Goal: Task Accomplishment & Management: Manage account settings

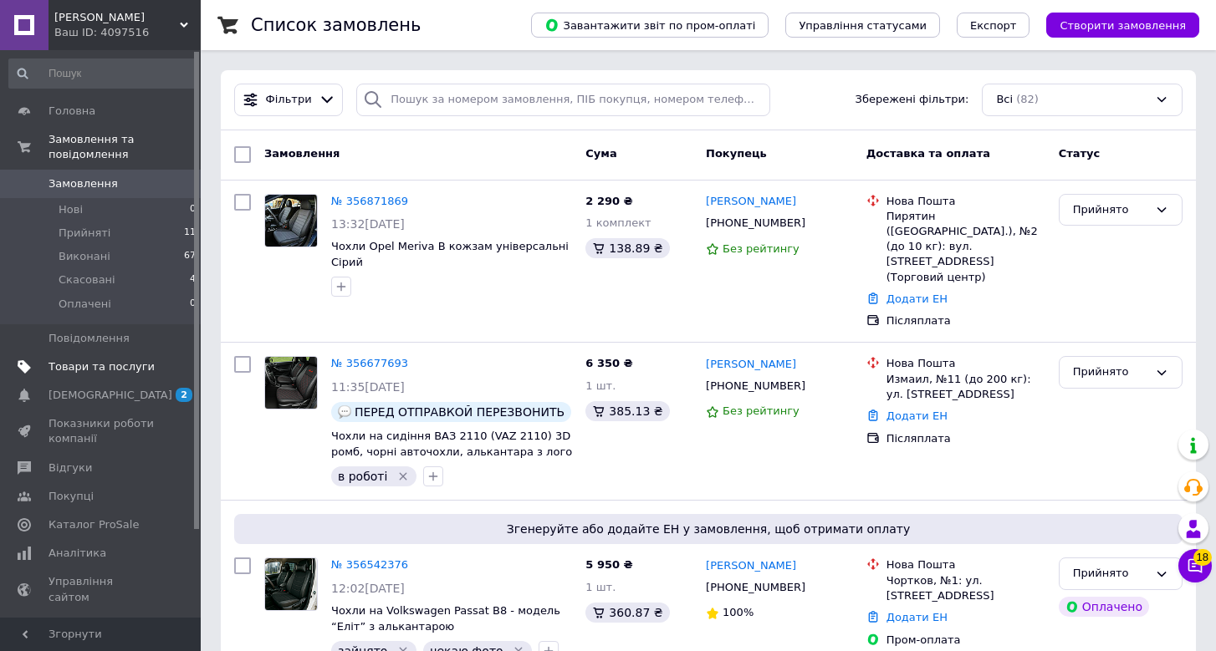
click at [120, 372] on span "Товари та послуги" at bounding box center [101, 367] width 106 height 15
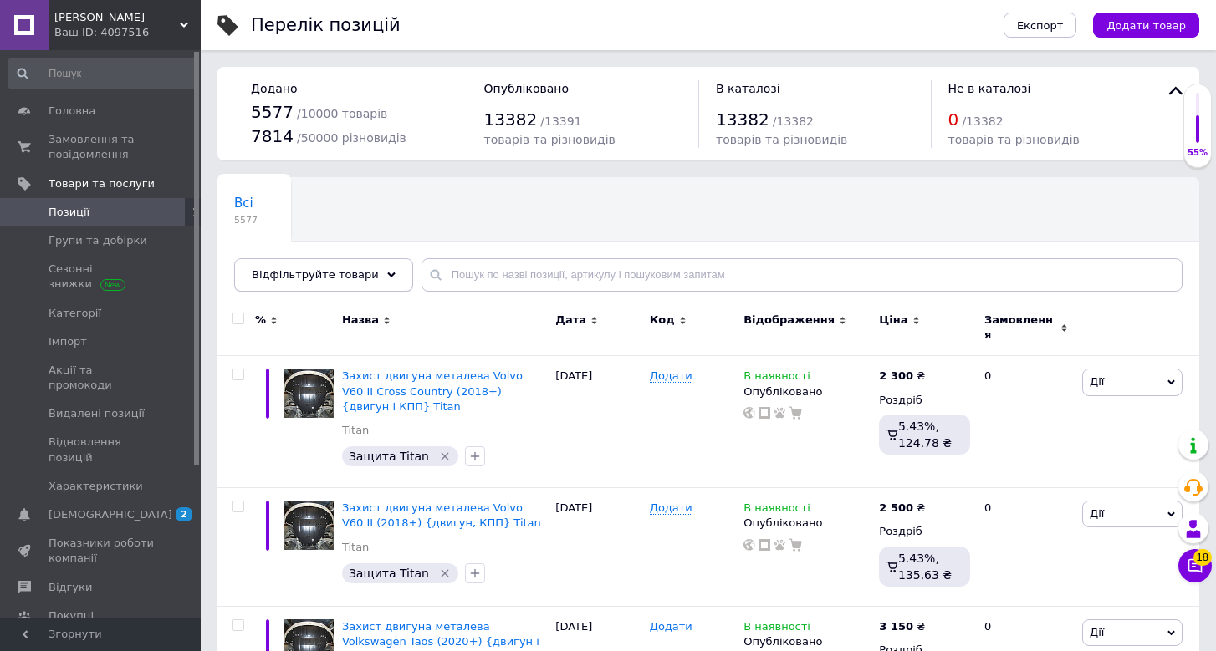
click at [361, 284] on div "Відфільтруйте товари" at bounding box center [323, 274] width 179 height 33
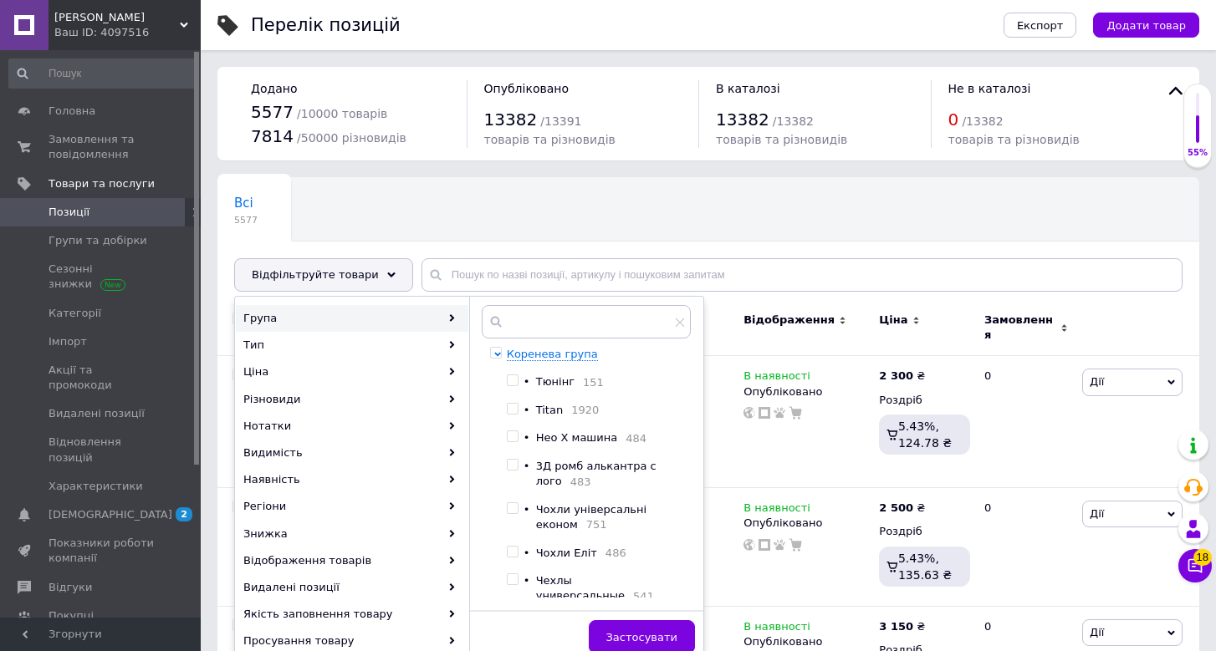
click at [563, 411] on span "Titan" at bounding box center [549, 410] width 27 height 13
checkbox input "true"
click at [625, 631] on span "Застосувати" at bounding box center [641, 637] width 71 height 13
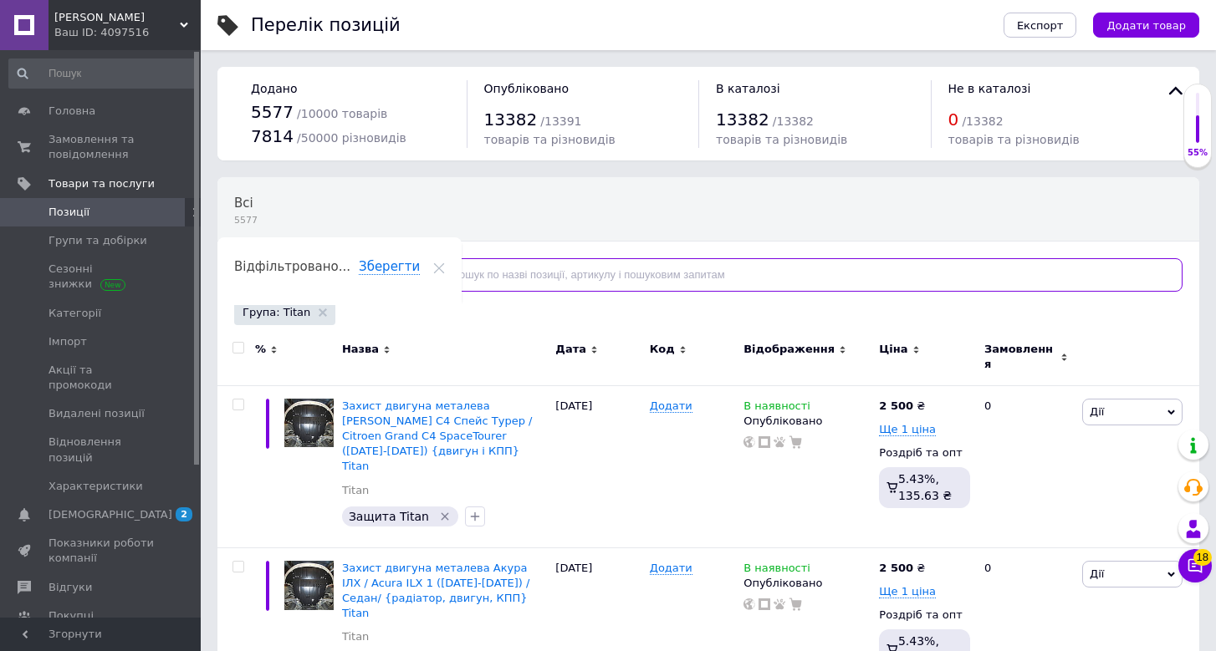
click at [623, 269] on input "text" at bounding box center [801, 274] width 761 height 33
paste input "BYD SeaLion 07 EV (2023+)"
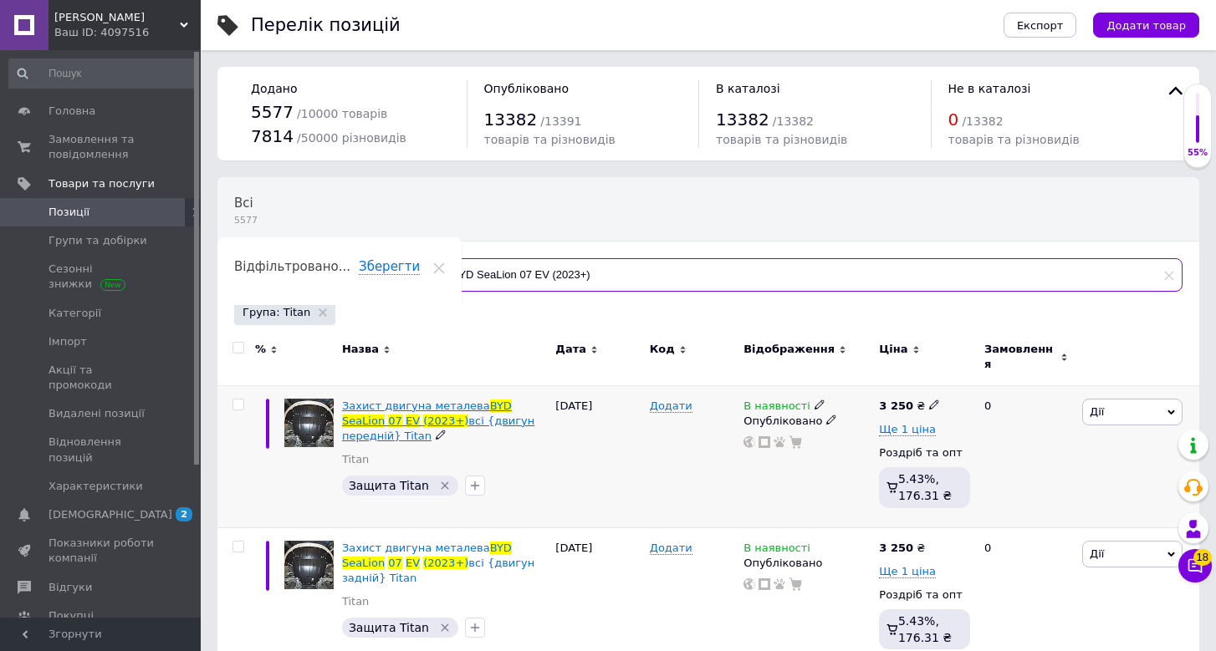
type input "BYD SeaLion 07 EV (2023+)"
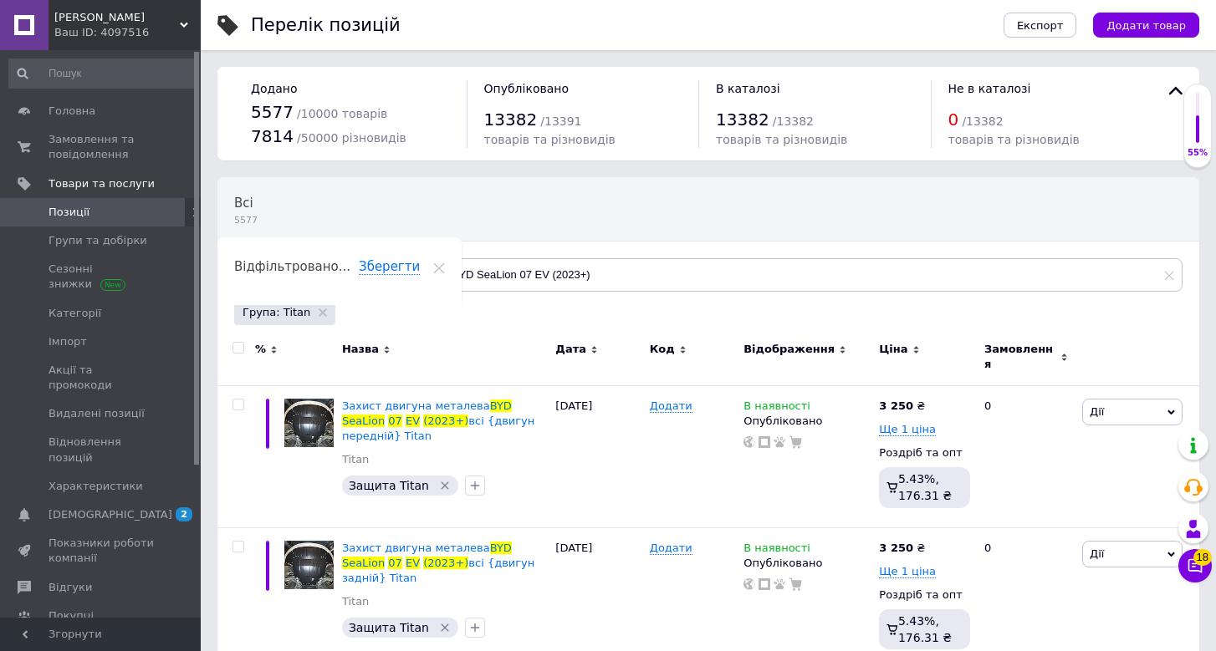
click at [136, 29] on div "Ваш ID: 4097516" at bounding box center [127, 32] width 146 height 15
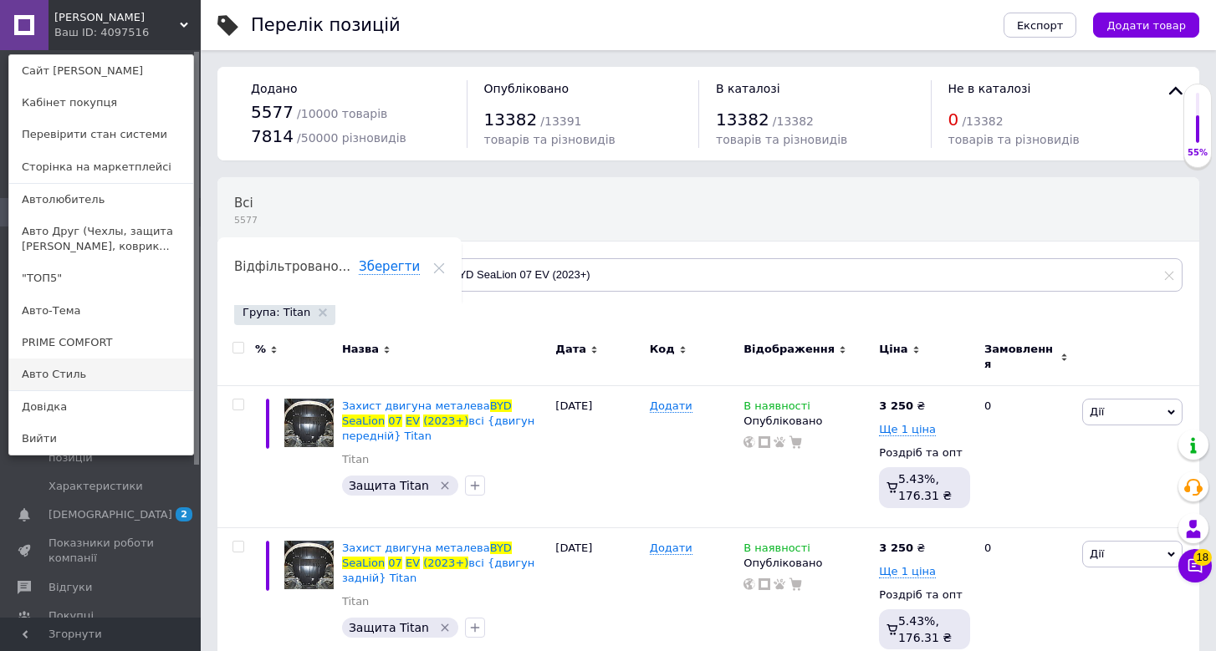
click at [99, 376] on link "Авто Стиль" at bounding box center [101, 375] width 184 height 32
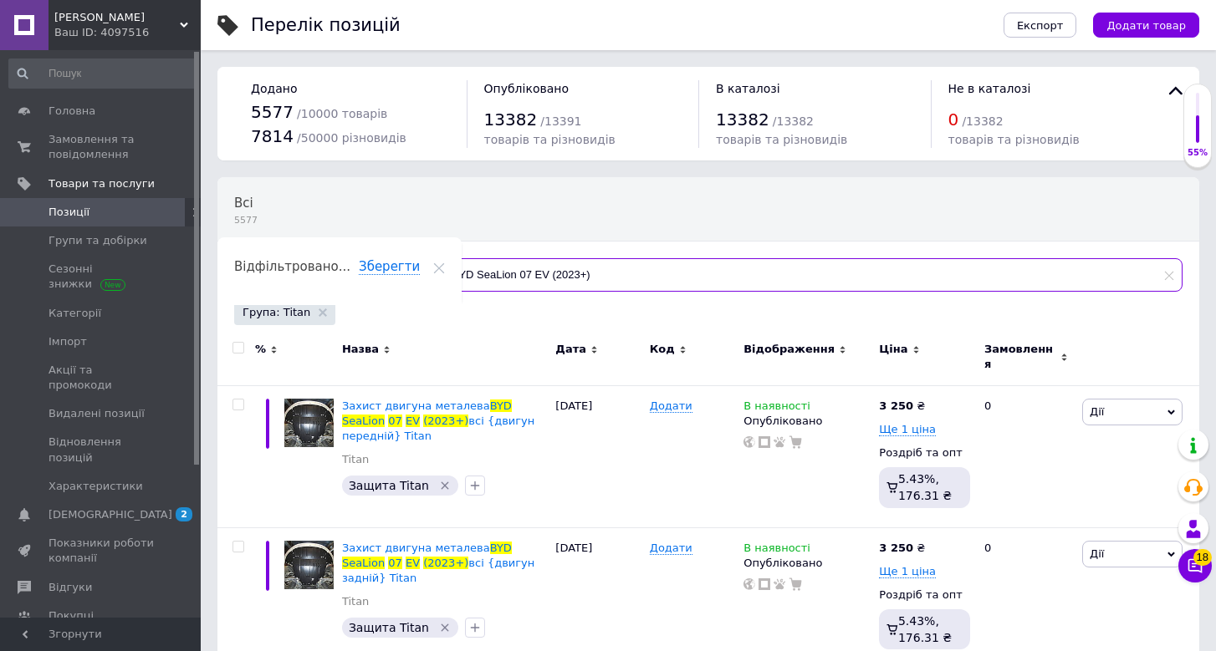
click at [607, 268] on input "BYD SeaLion 07 EV (2023+)" at bounding box center [801, 274] width 761 height 33
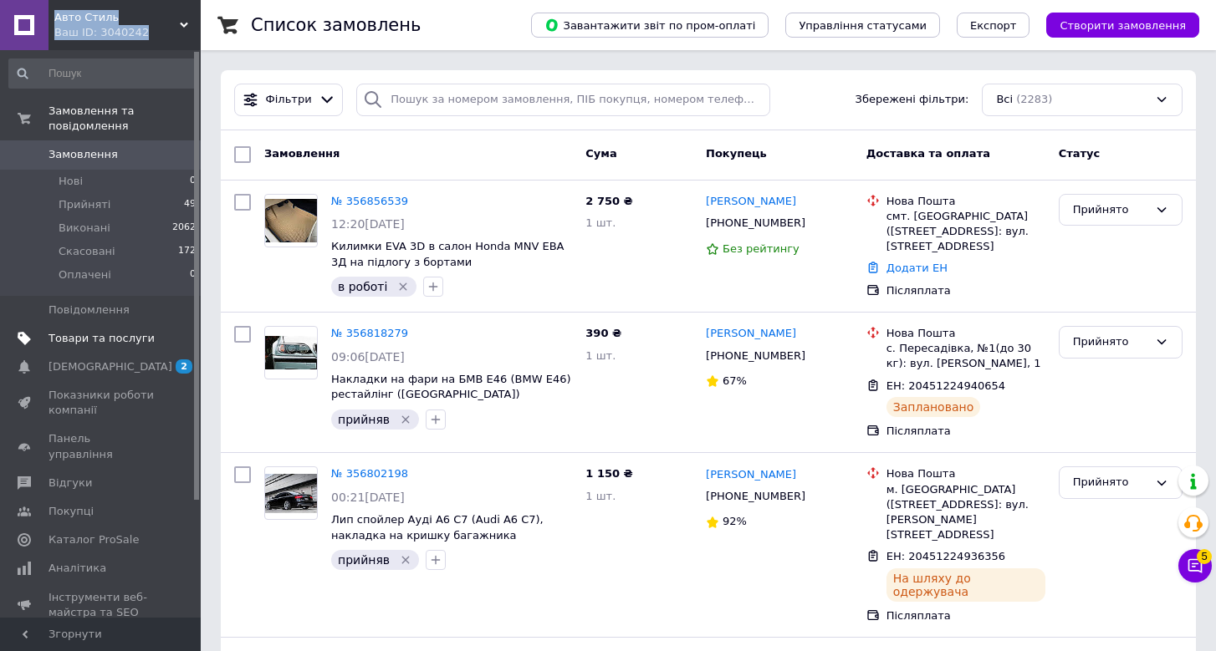
click at [118, 332] on span "Товари та послуги" at bounding box center [101, 338] width 106 height 15
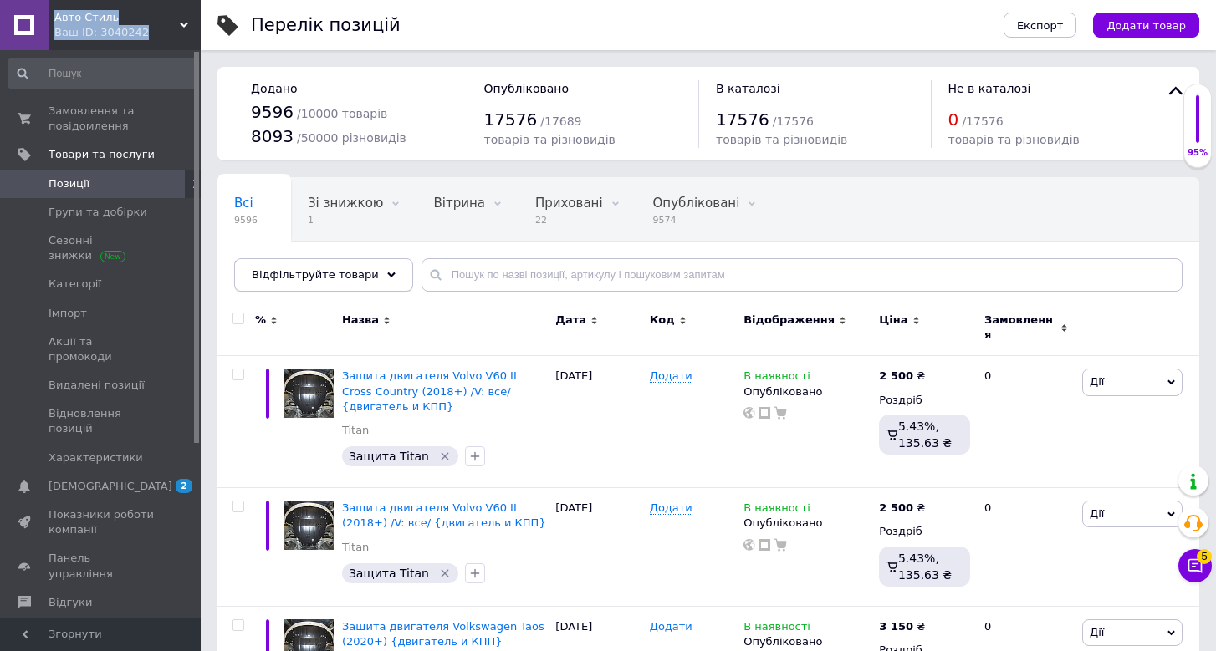
click at [360, 273] on span "Відфільтруйте товари" at bounding box center [315, 274] width 127 height 13
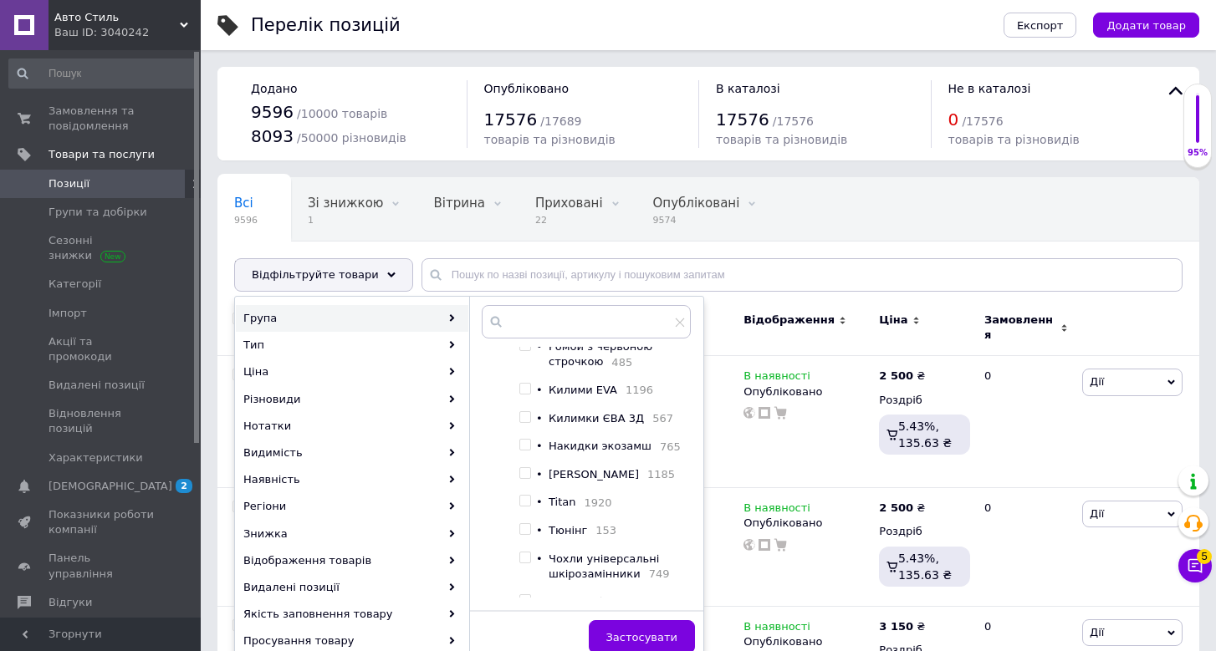
scroll to position [80, 0]
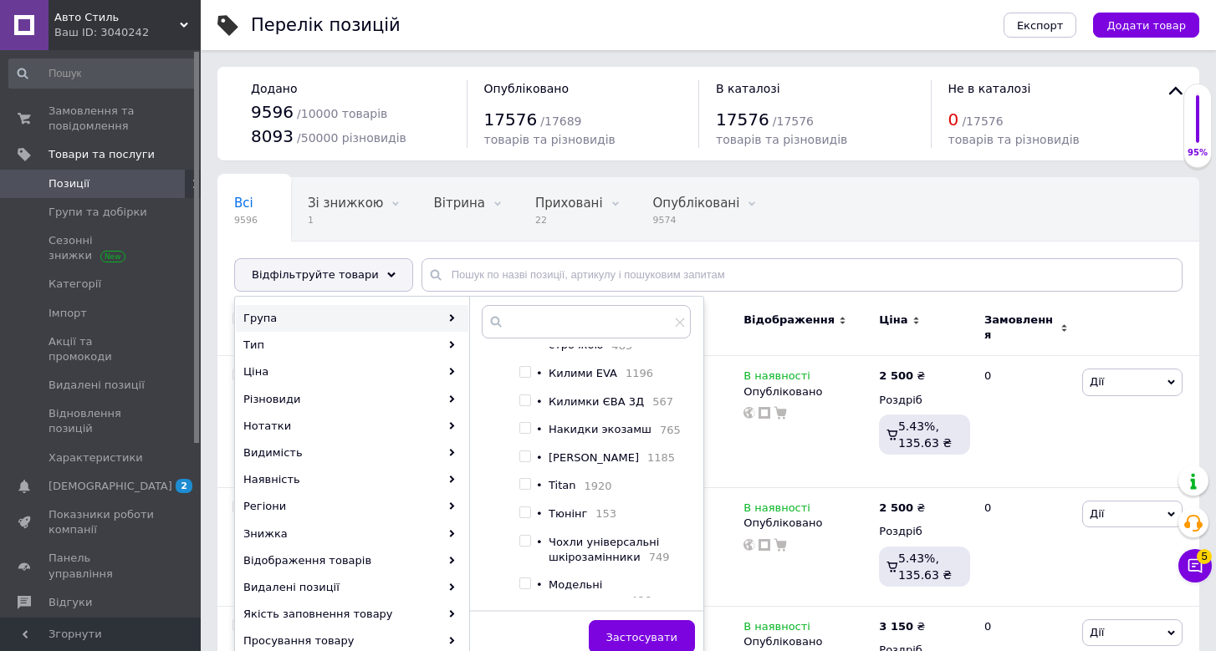
click at [559, 492] on span "Titan" at bounding box center [562, 485] width 27 height 13
checkbox input "true"
click at [650, 626] on button "Застосувати" at bounding box center [642, 636] width 106 height 33
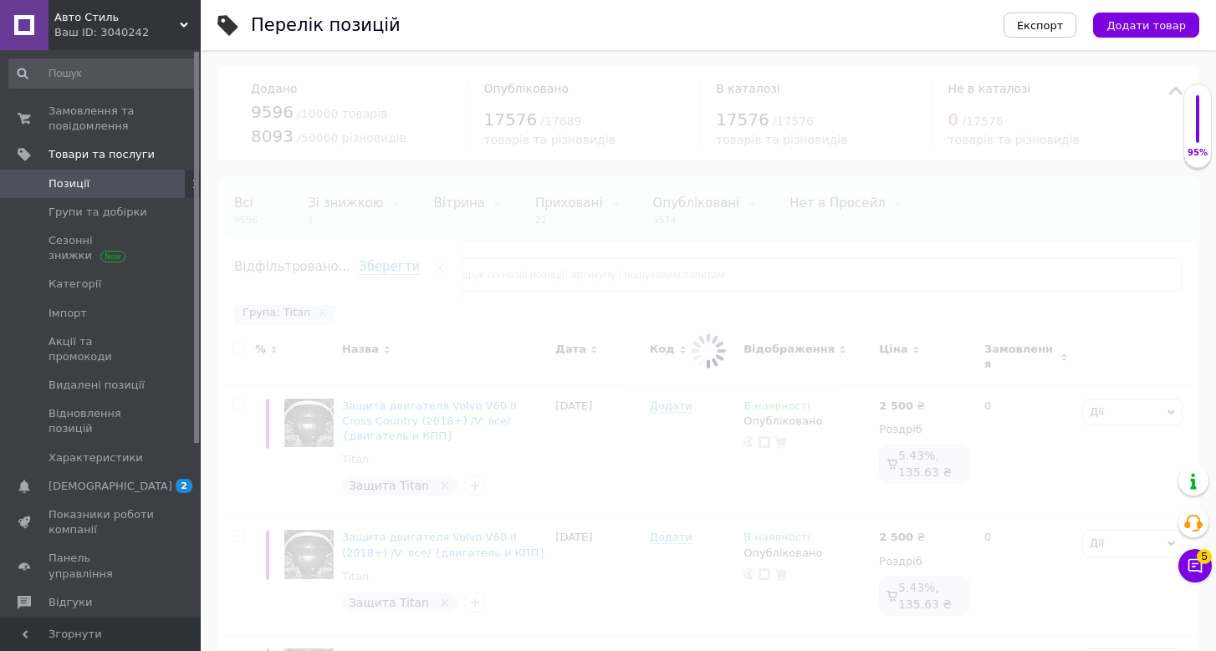
scroll to position [0, 65]
click at [578, 284] on div at bounding box center [708, 350] width 1015 height 601
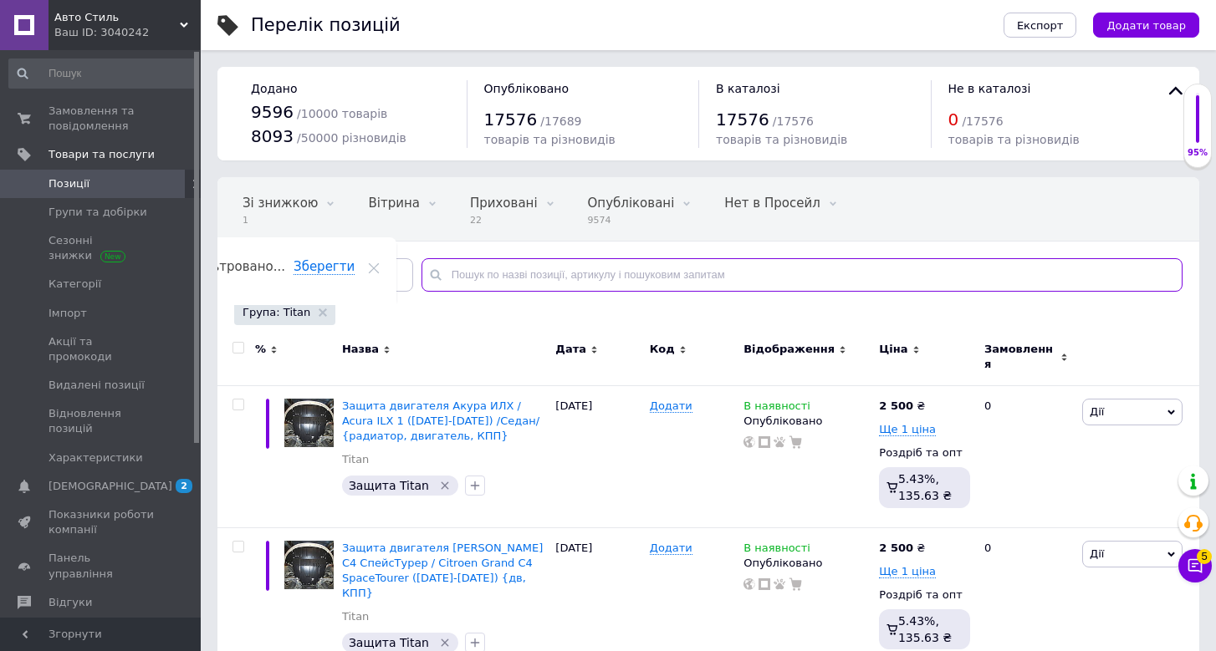
click at [578, 284] on input "text" at bounding box center [801, 274] width 761 height 33
paste input "BYD SeaLion 07 EV (2023+)"
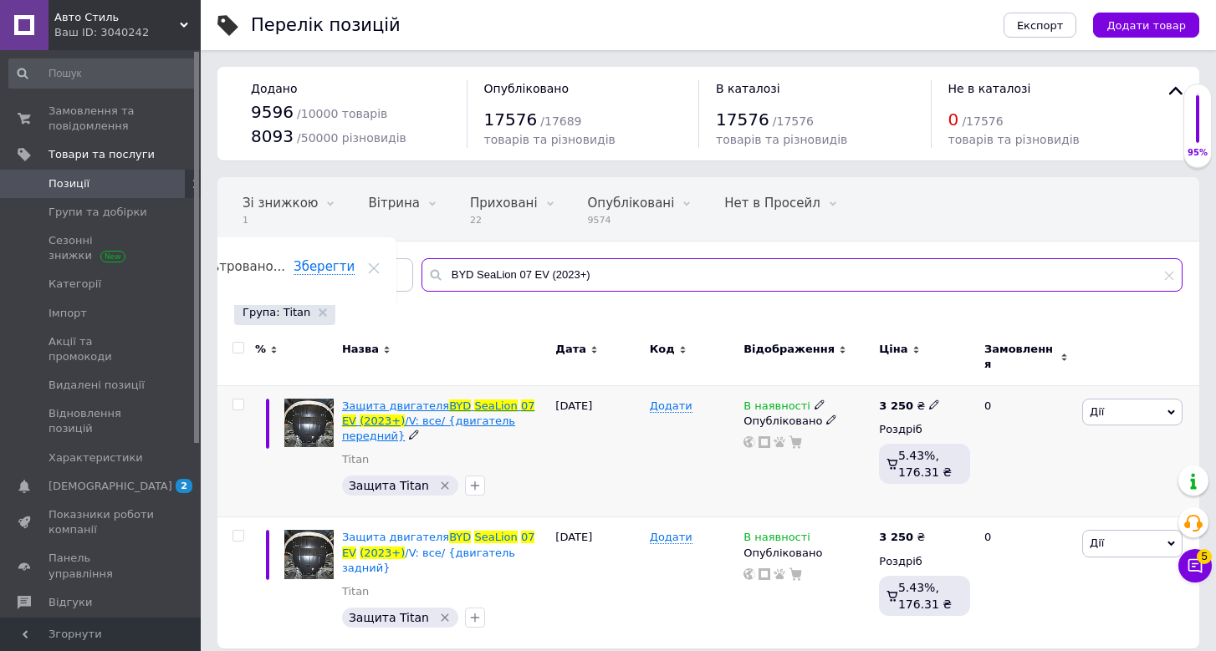
type input "BYD SeaLion 07 EV (2023+)"
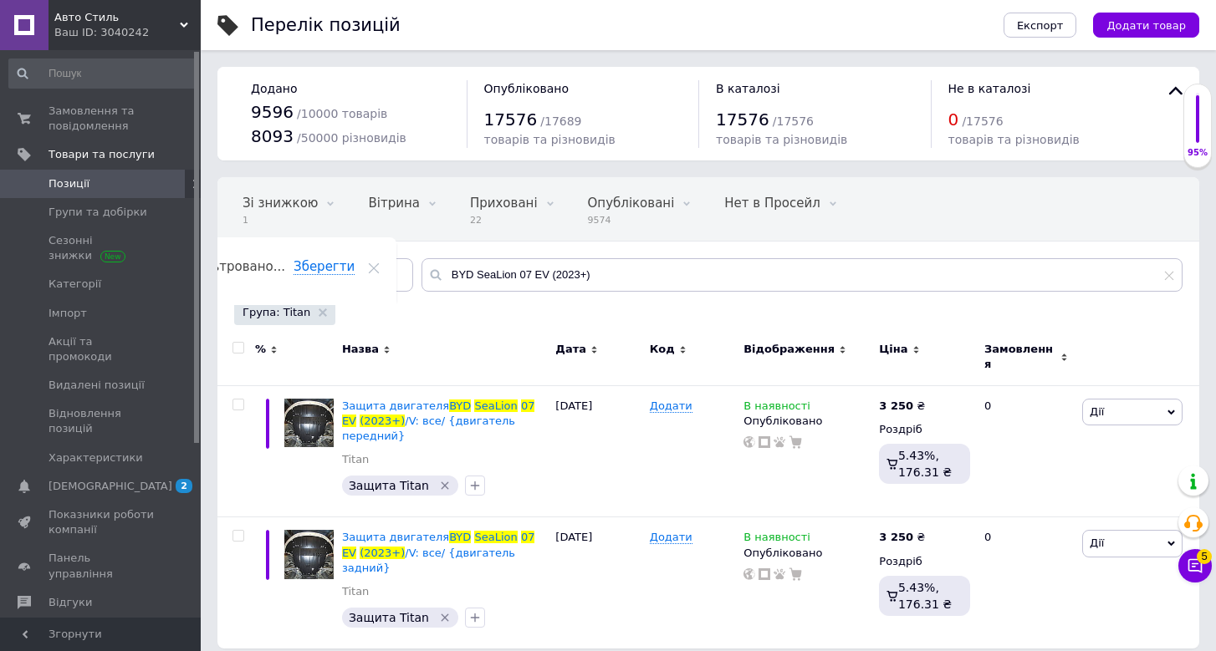
click at [175, 24] on span "Авто Стиль" at bounding box center [116, 17] width 125 height 15
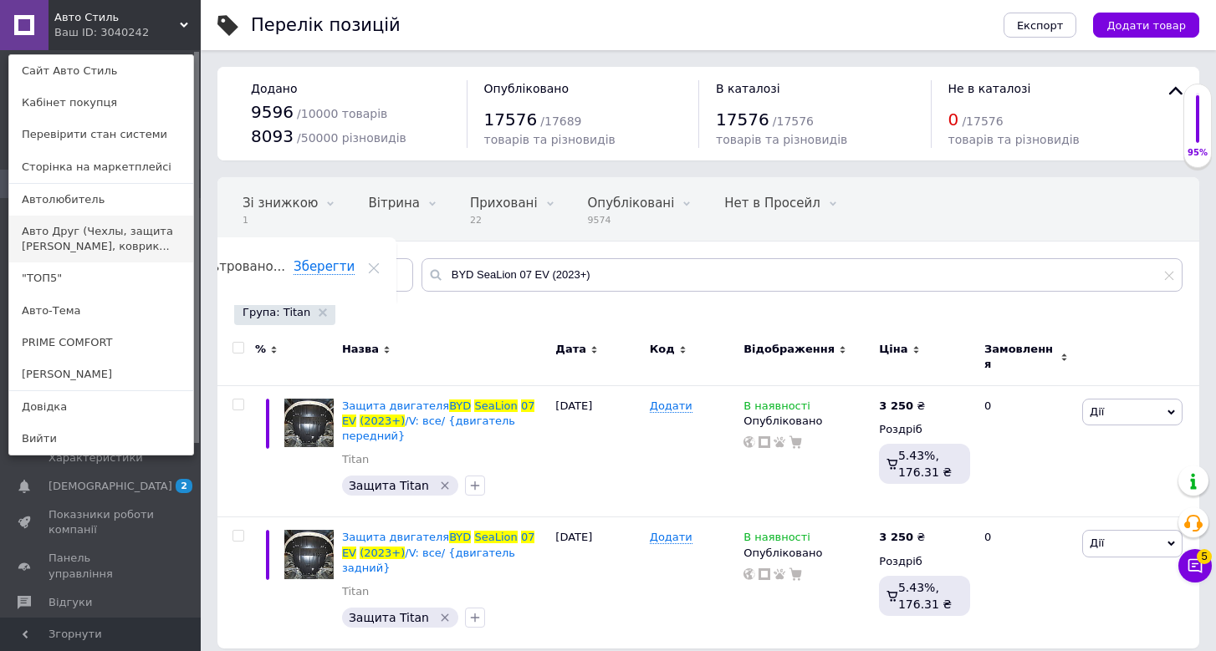
click at [106, 242] on link "Авто Друг (Чехлы, защита [PERSON_NAME], коврик..." at bounding box center [101, 239] width 184 height 47
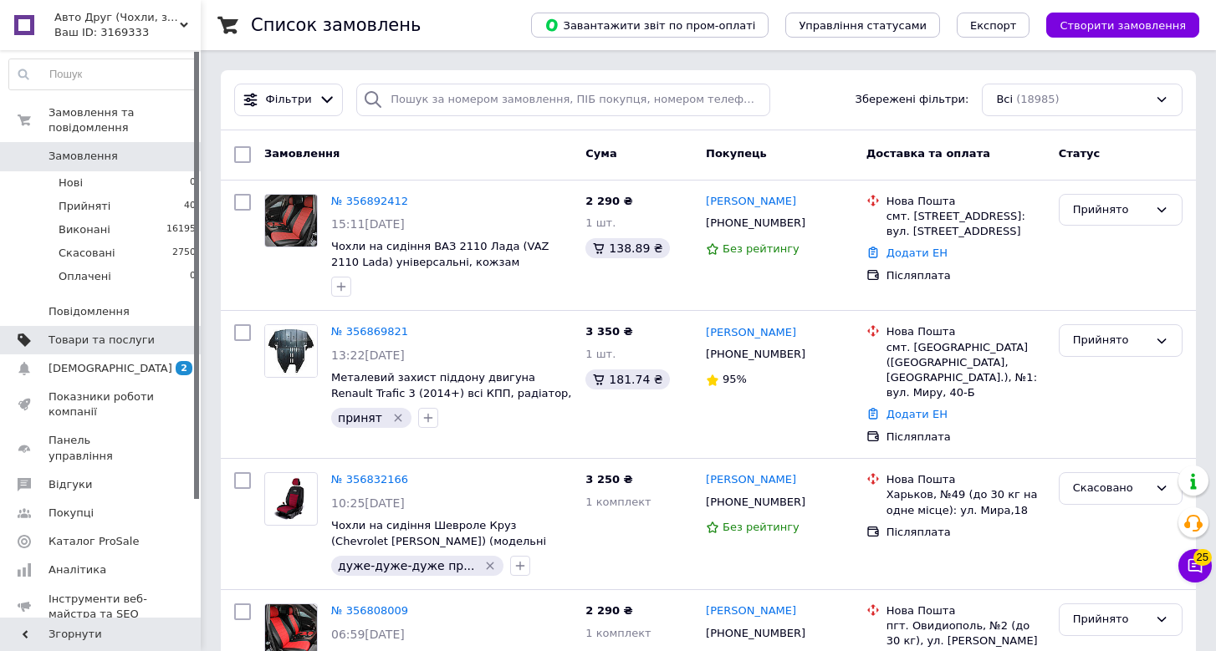
click at [68, 338] on span "Товари та послуги" at bounding box center [101, 340] width 106 height 15
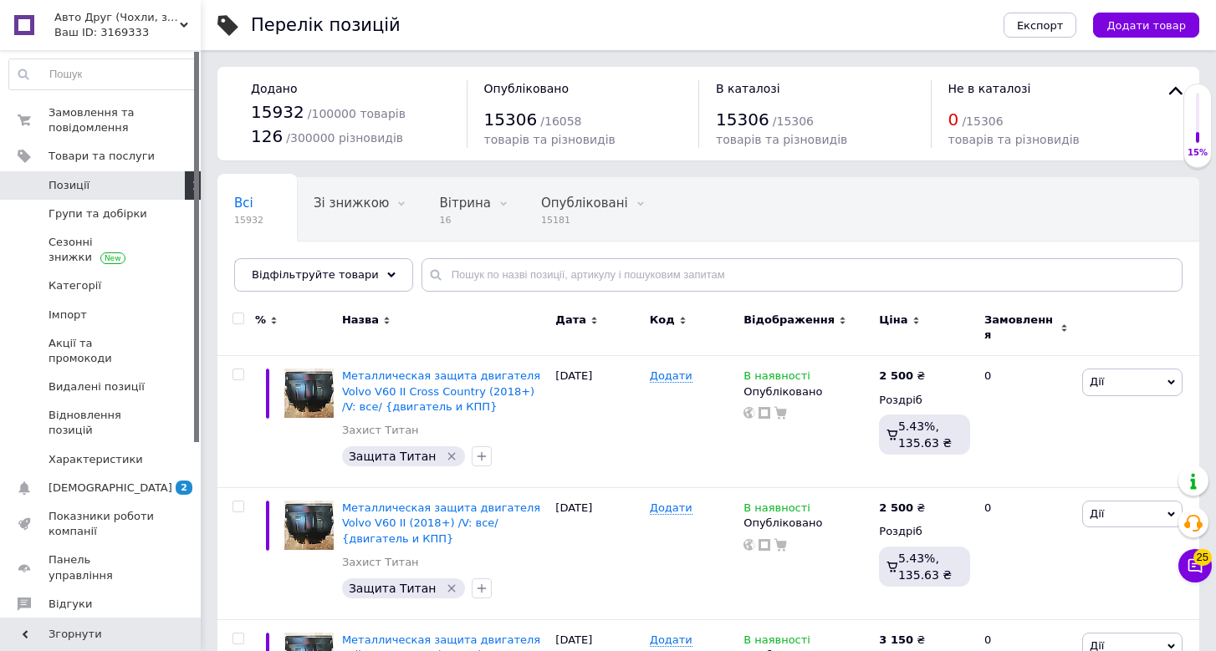
click at [321, 278] on span "Відфільтруйте товари" at bounding box center [315, 274] width 127 height 13
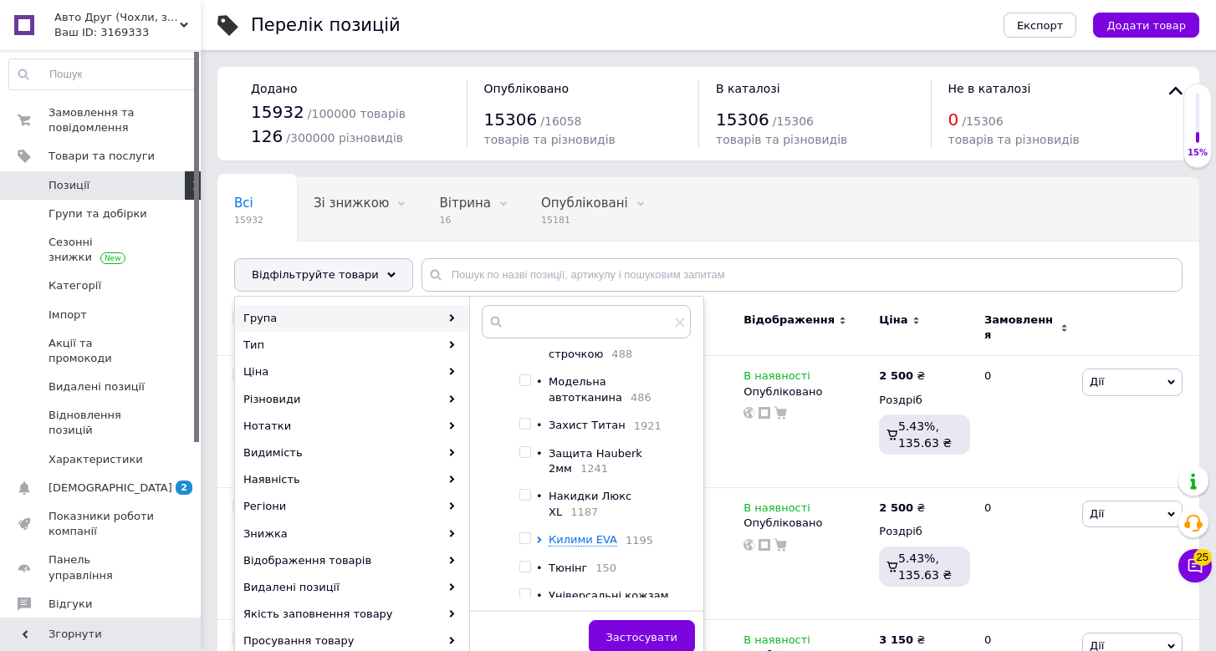
scroll to position [175, 0]
click at [582, 424] on span "Захист Титан" at bounding box center [587, 423] width 77 height 13
checkbox input "true"
click at [646, 634] on span "Застосувати" at bounding box center [641, 637] width 71 height 13
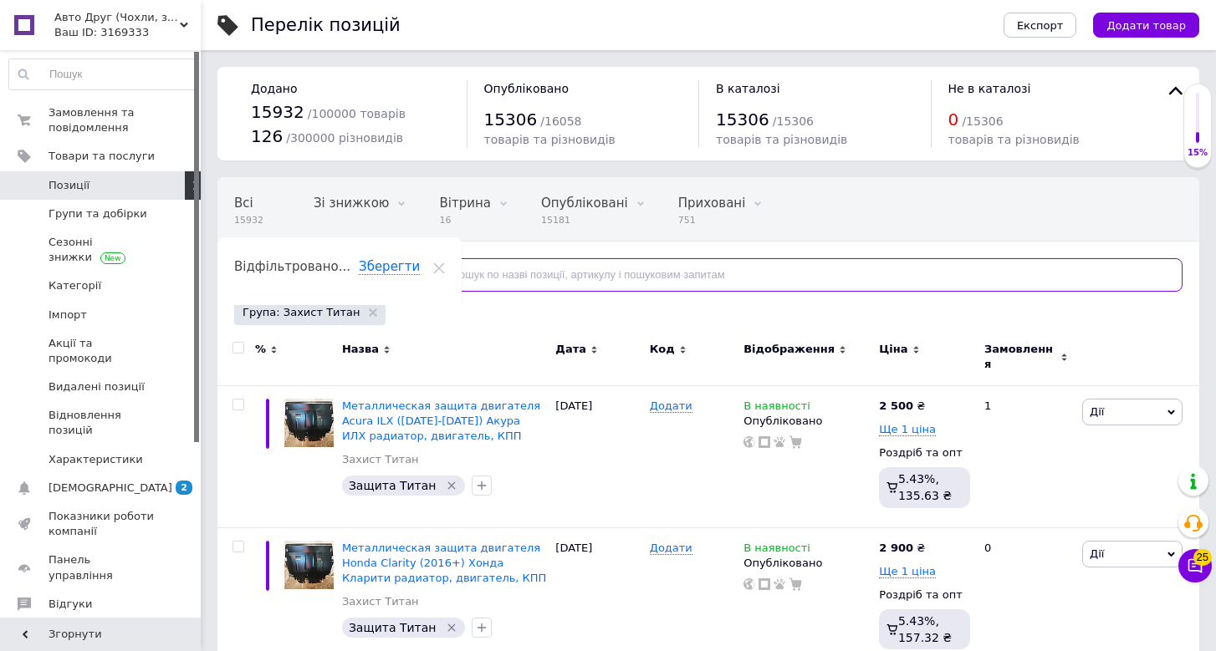
click at [592, 274] on input "text" at bounding box center [801, 274] width 761 height 33
paste input "BYD SeaLion 07 EV (2023+)"
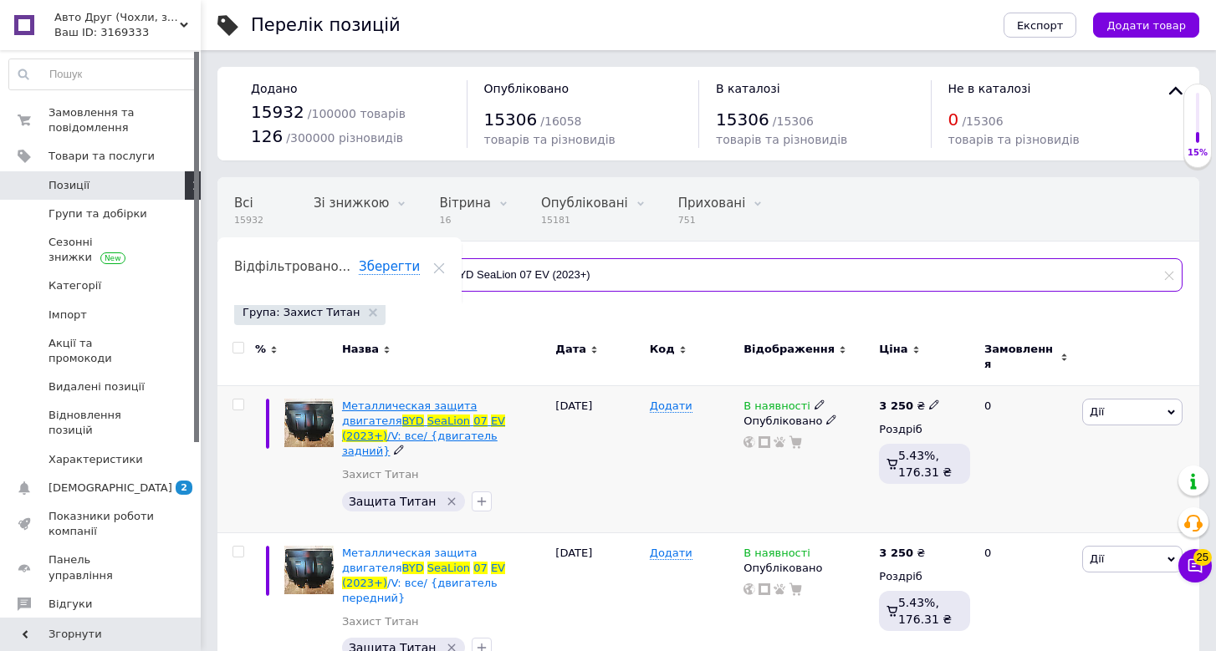
type input "BYD SeaLion 07 EV (2023+)"
